Goal: Transaction & Acquisition: Purchase product/service

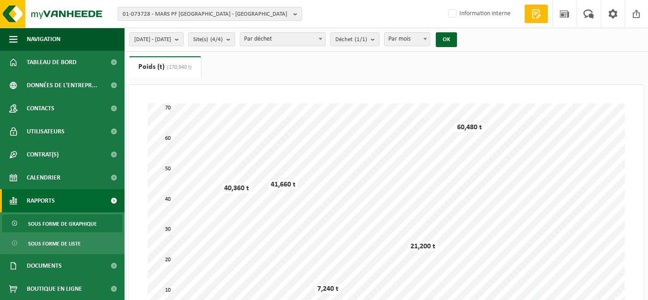
scroll to position [69, 0]
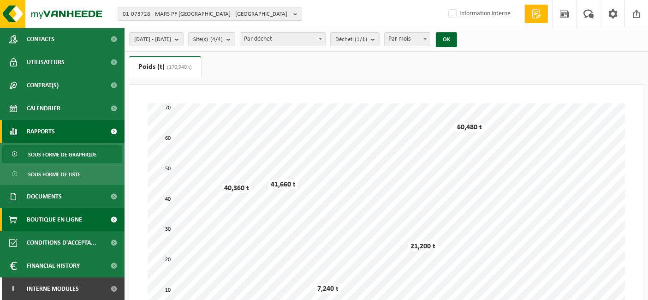
click at [87, 219] on link "Boutique en ligne" at bounding box center [62, 219] width 125 height 23
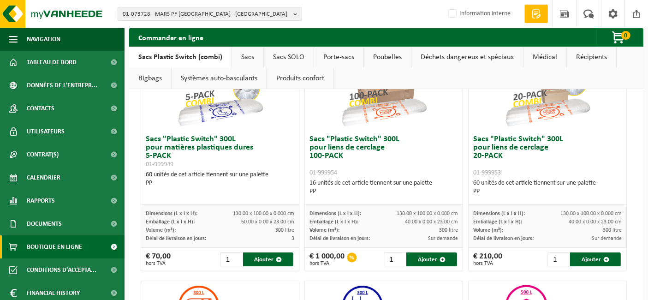
scroll to position [154, 0]
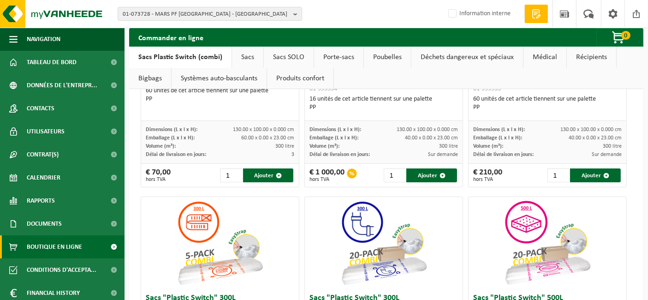
click at [222, 78] on link "Systèmes auto-basculants" at bounding box center [219, 78] width 95 height 21
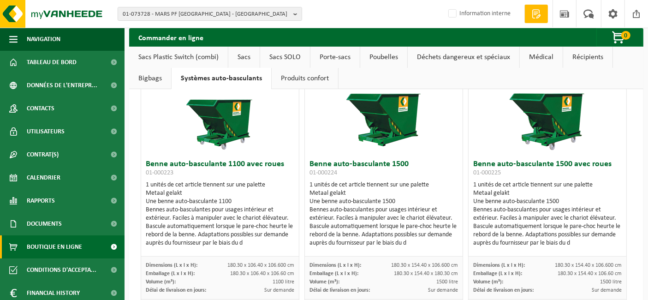
scroll to position [102, 0]
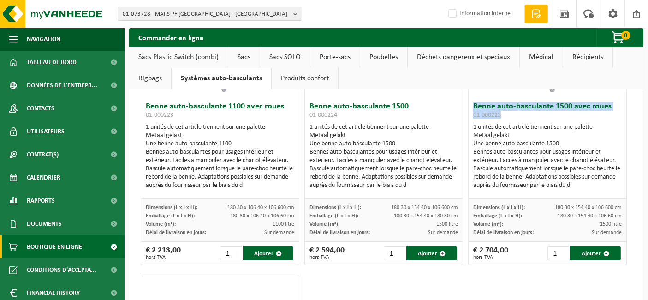
drag, startPoint x: 503, startPoint y: 114, endPoint x: 463, endPoint y: 109, distance: 40.5
click at [469, 109] on div "Benne auto-basculante 1500 avec roues 01-000225 1 unités de cet article tiennen…" at bounding box center [548, 148] width 158 height 101
copy h3 "Benne auto-basculante 1500 avec roues 01-000225"
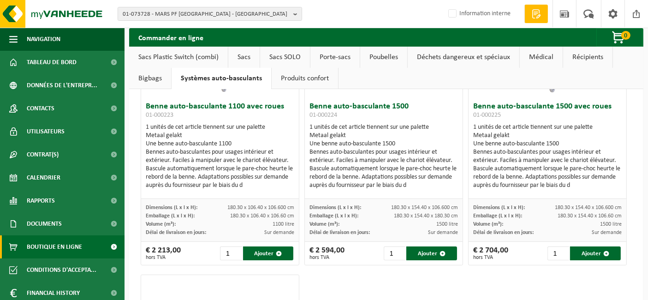
click at [513, 123] on div "1 unités de cet article tiennent sur une palette Metaal gelakt Une benne auto-b…" at bounding box center [547, 156] width 149 height 66
